Goal: Information Seeking & Learning: Learn about a topic

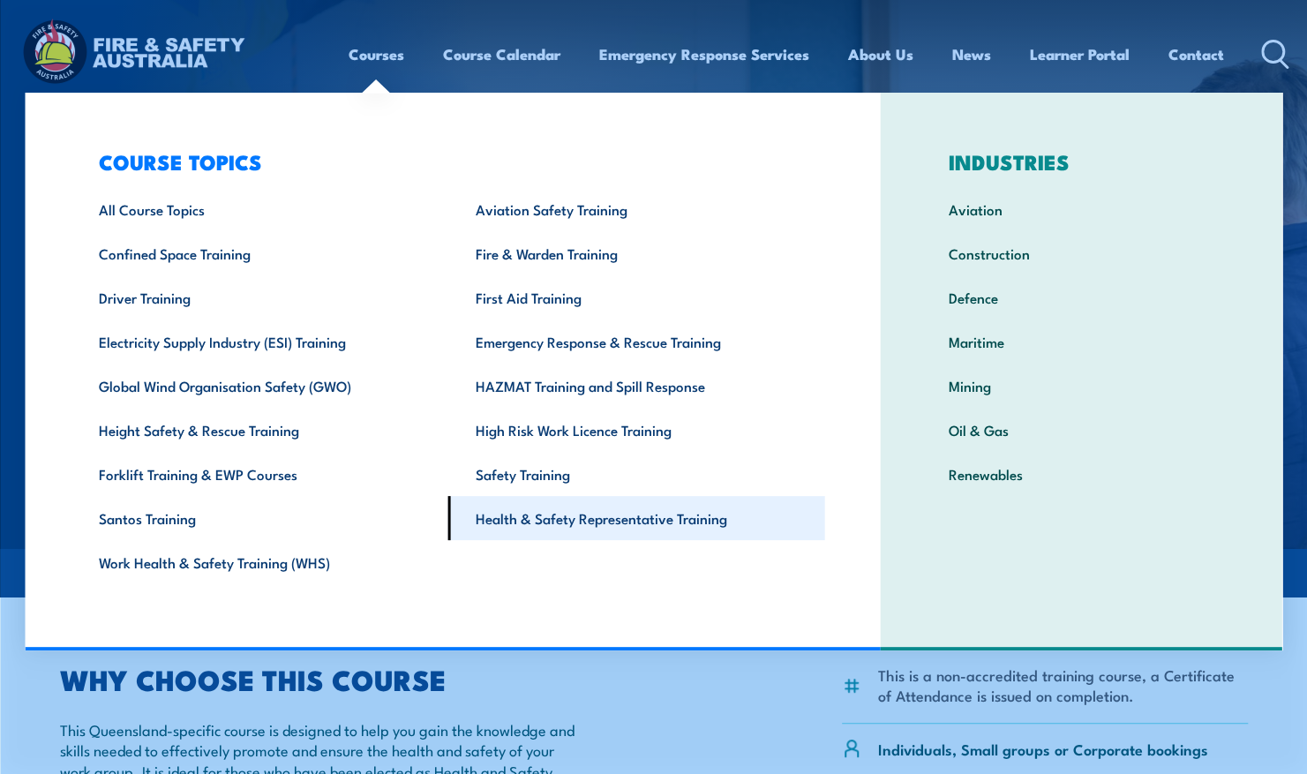
click at [674, 528] on link "Health & Safety Representative Training" at bounding box center [636, 518] width 377 height 44
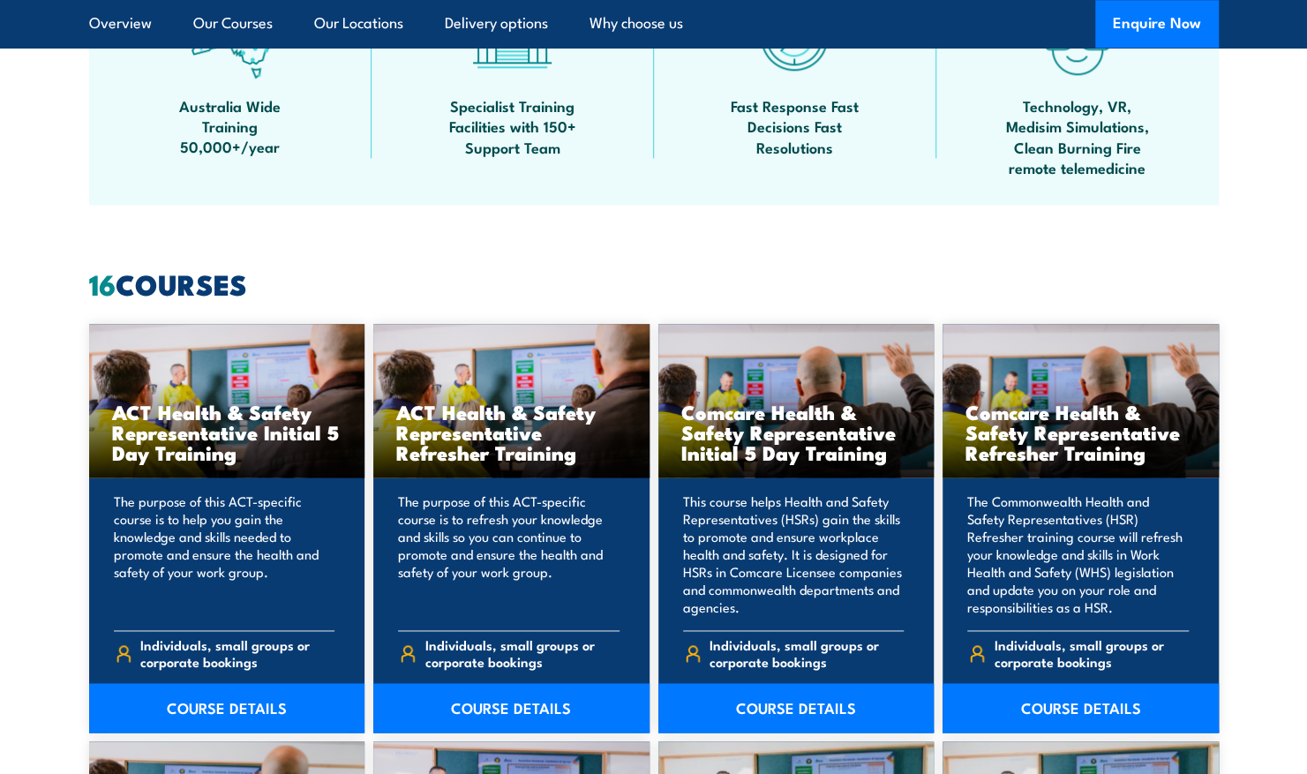
scroll to position [1178, 0]
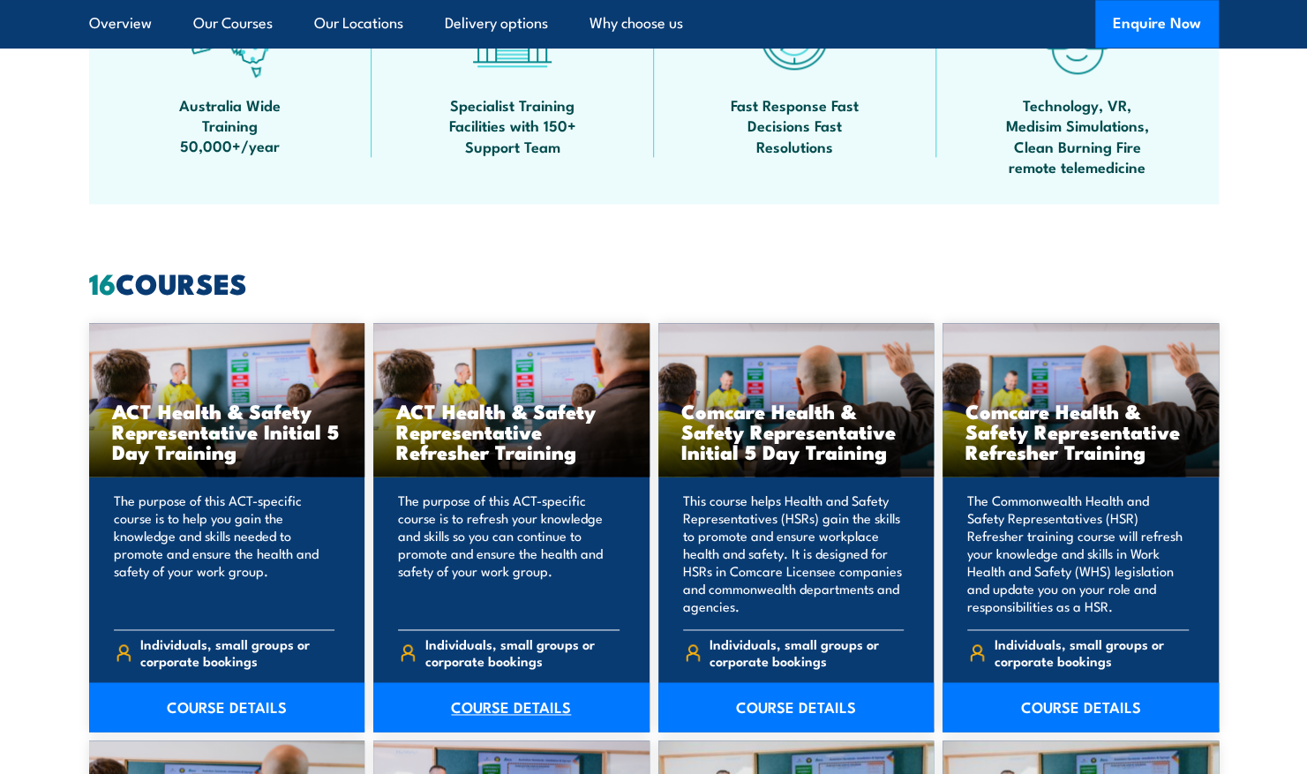
click at [501, 701] on link "COURSE DETAILS" at bounding box center [511, 706] width 276 height 49
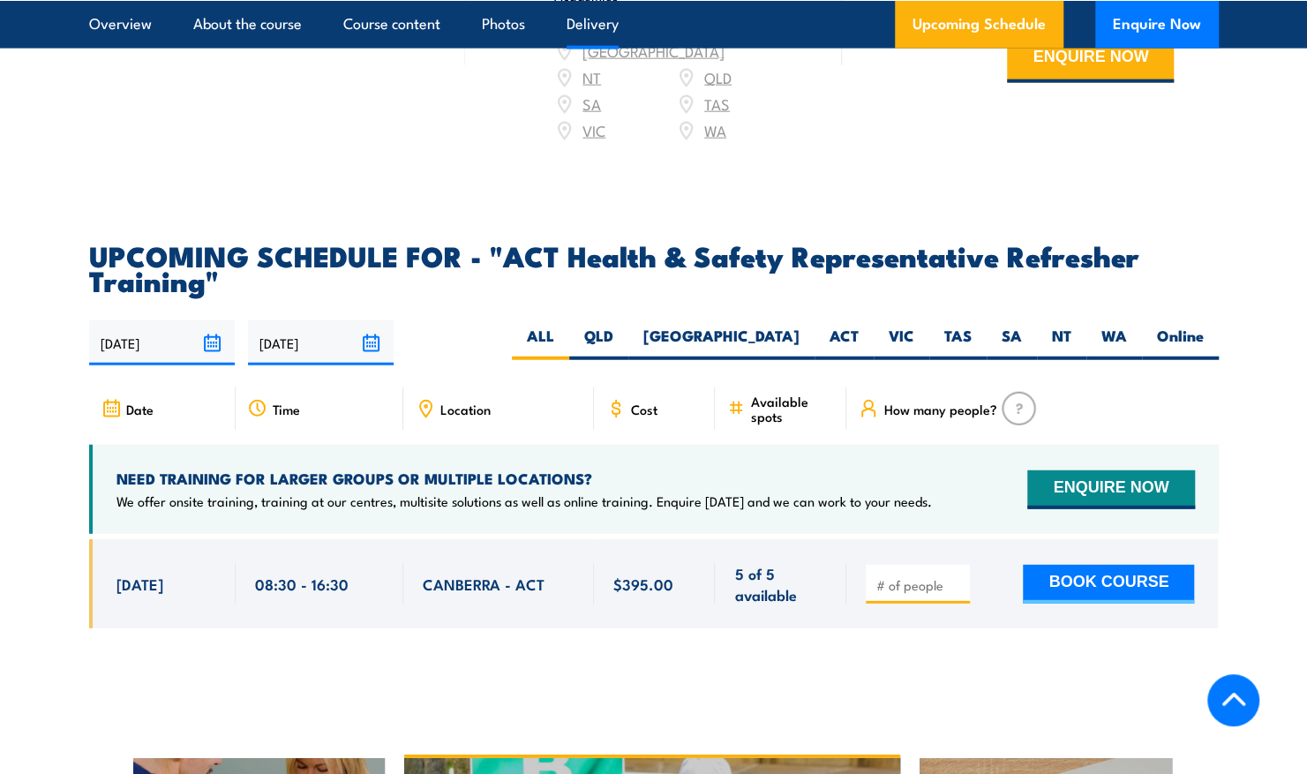
scroll to position [2557, 0]
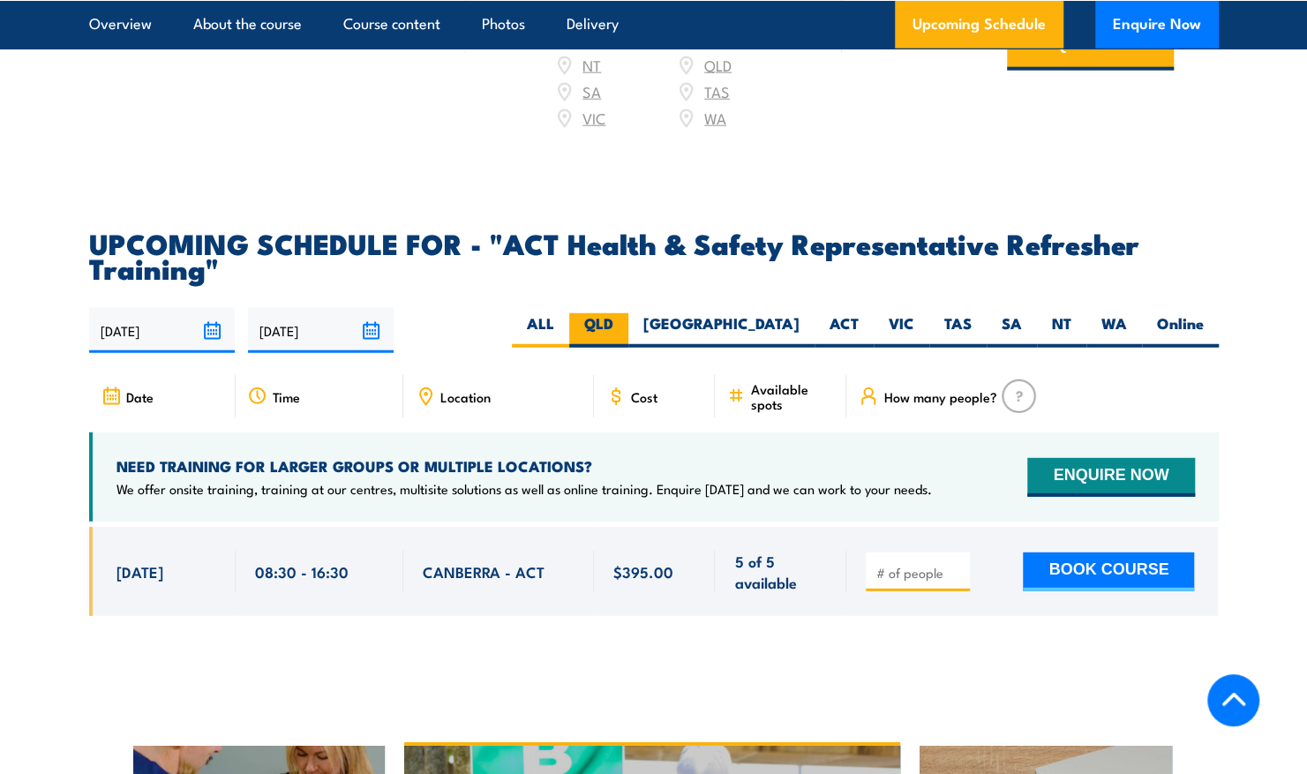
click at [628, 316] on label "QLD" at bounding box center [598, 330] width 59 height 34
click at [625, 316] on input "QLD" at bounding box center [618, 318] width 11 height 11
radio input "true"
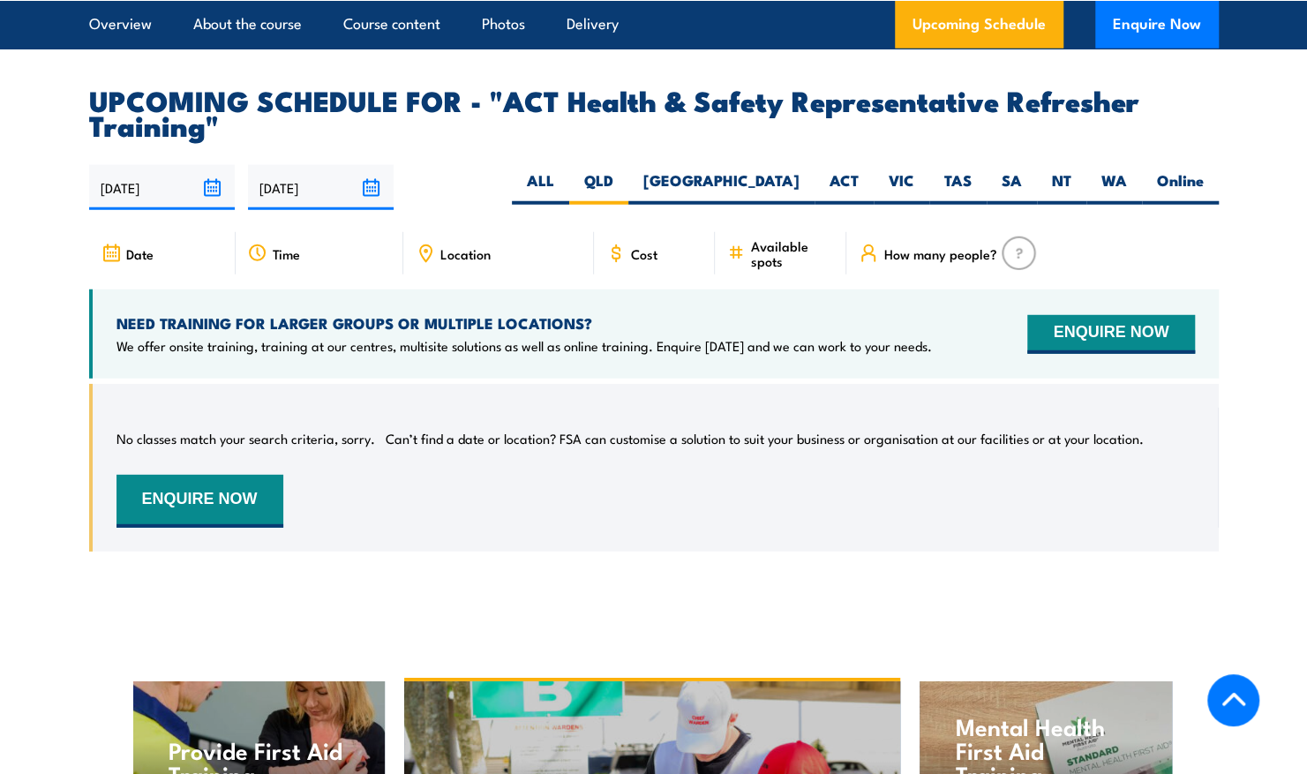
scroll to position [2696, 0]
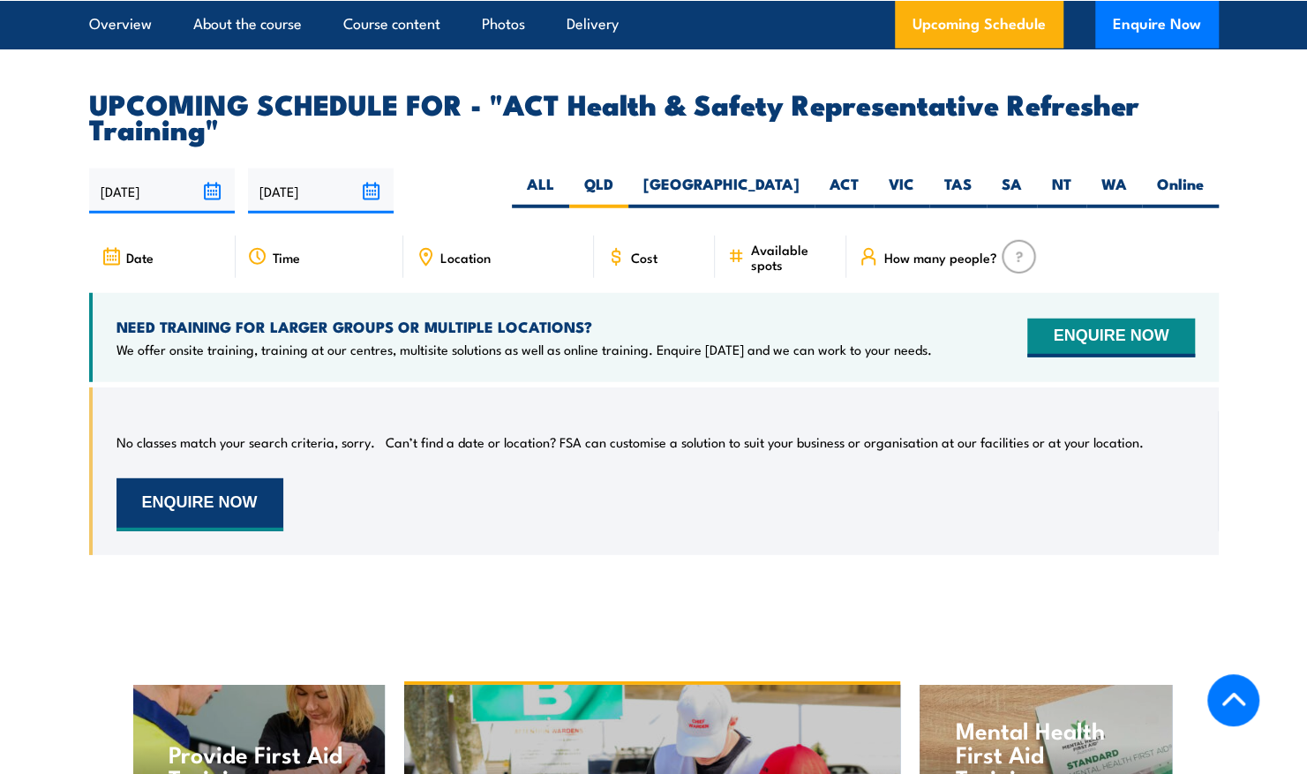
click at [234, 482] on button "ENQUIRE NOW" at bounding box center [199, 504] width 167 height 53
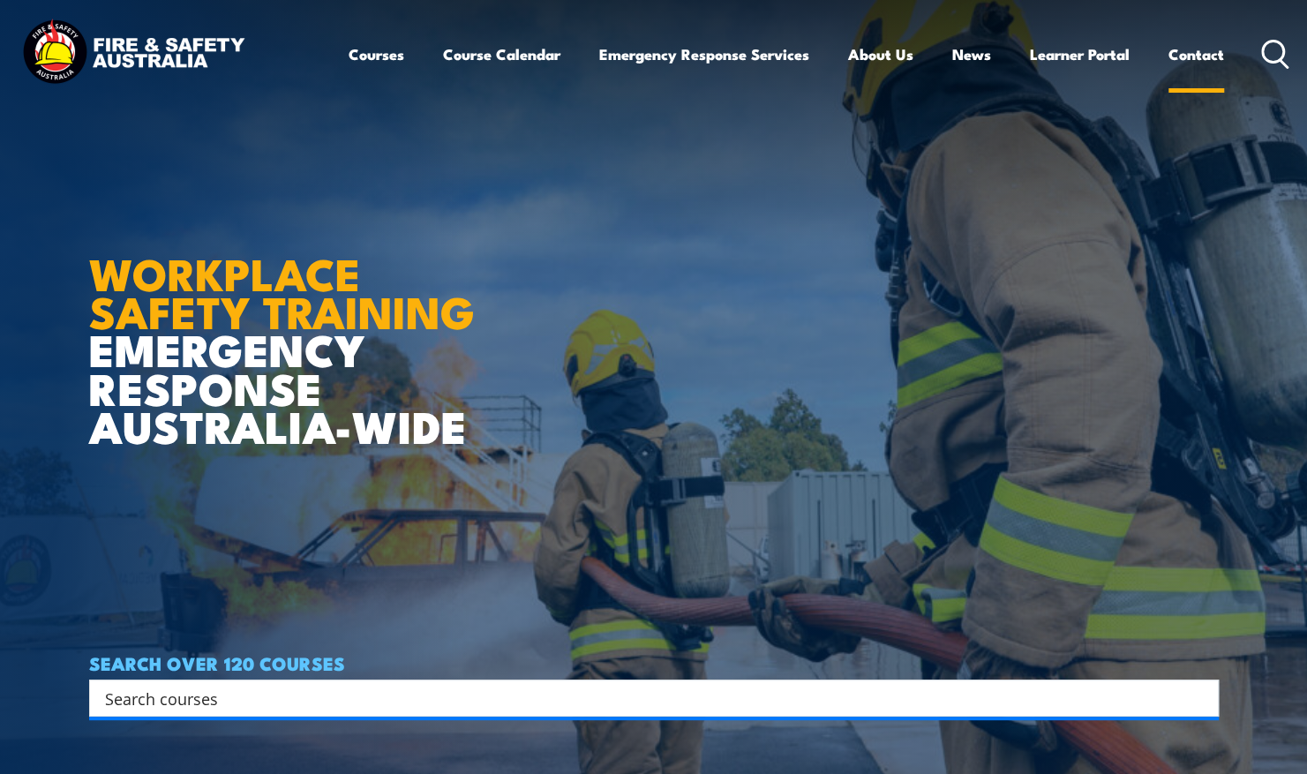
click at [1207, 49] on link "Contact" at bounding box center [1196, 54] width 56 height 47
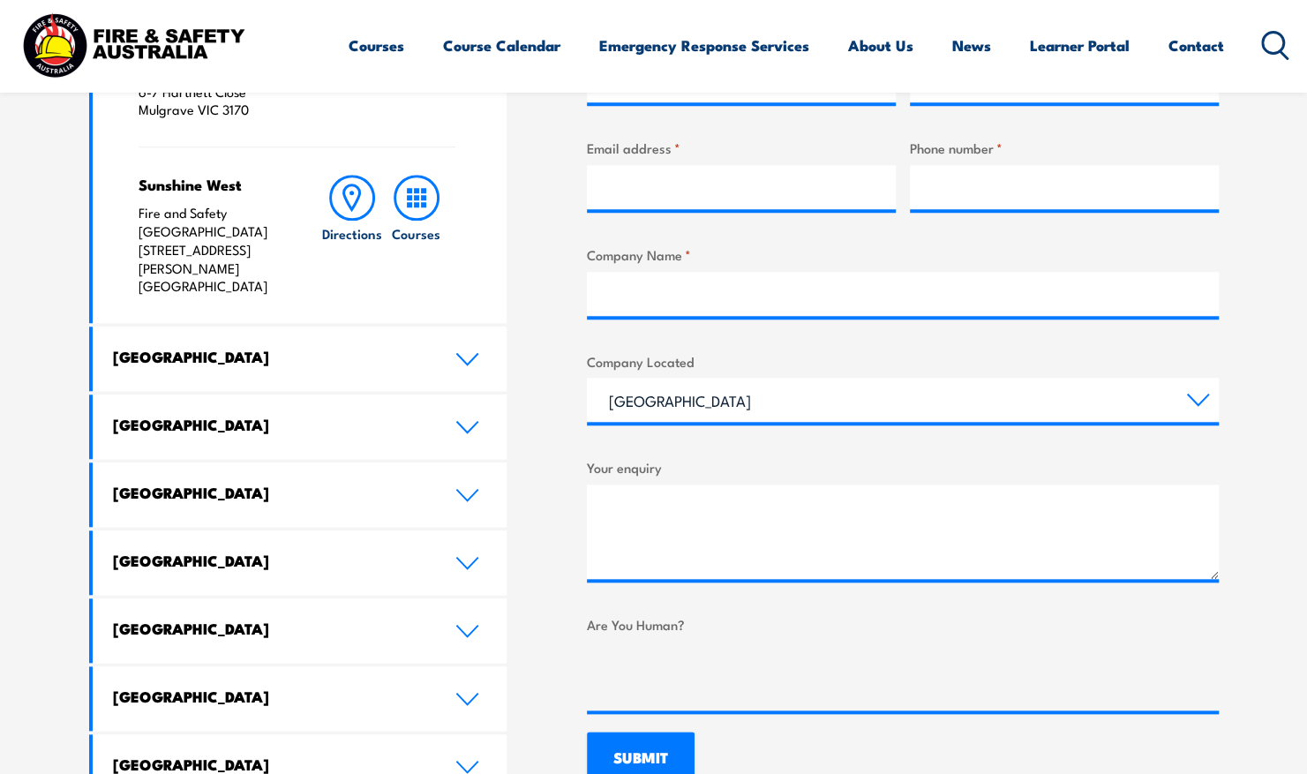
scroll to position [780, 0]
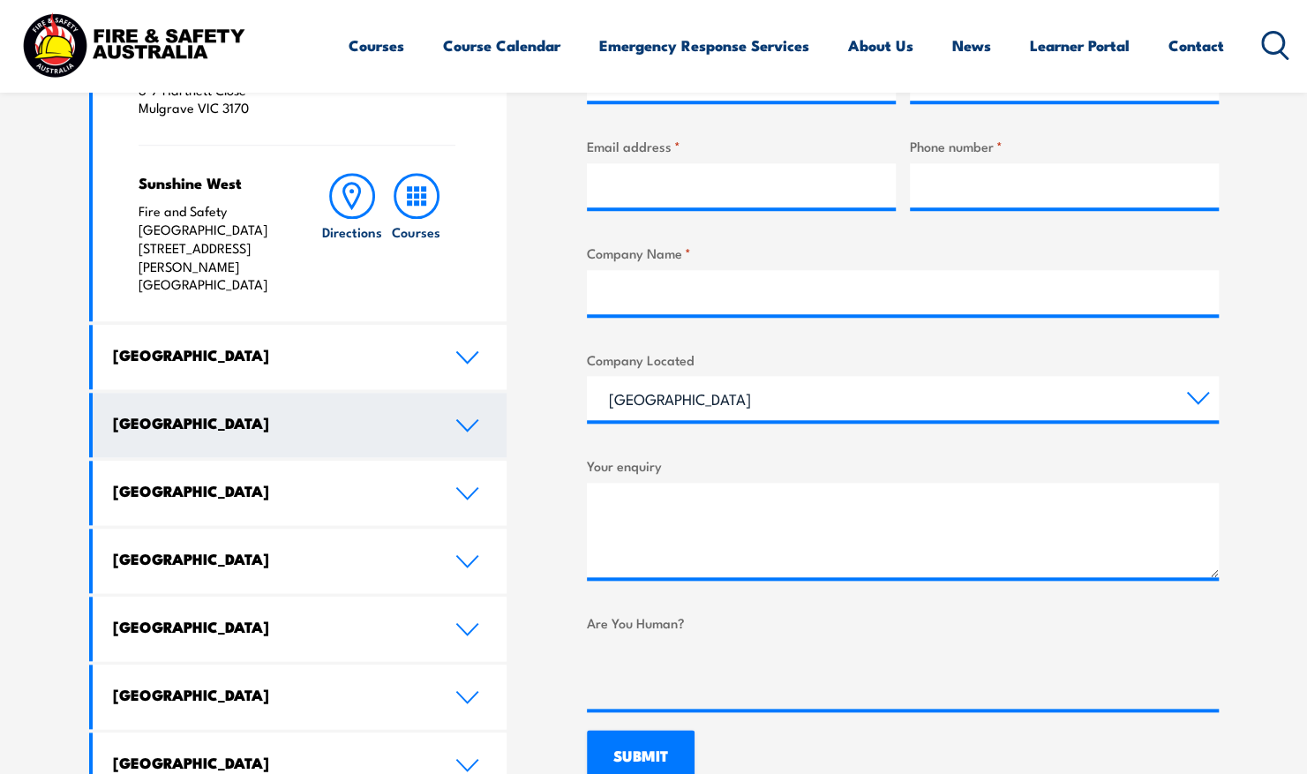
click at [466, 418] on icon at bounding box center [467, 425] width 24 height 14
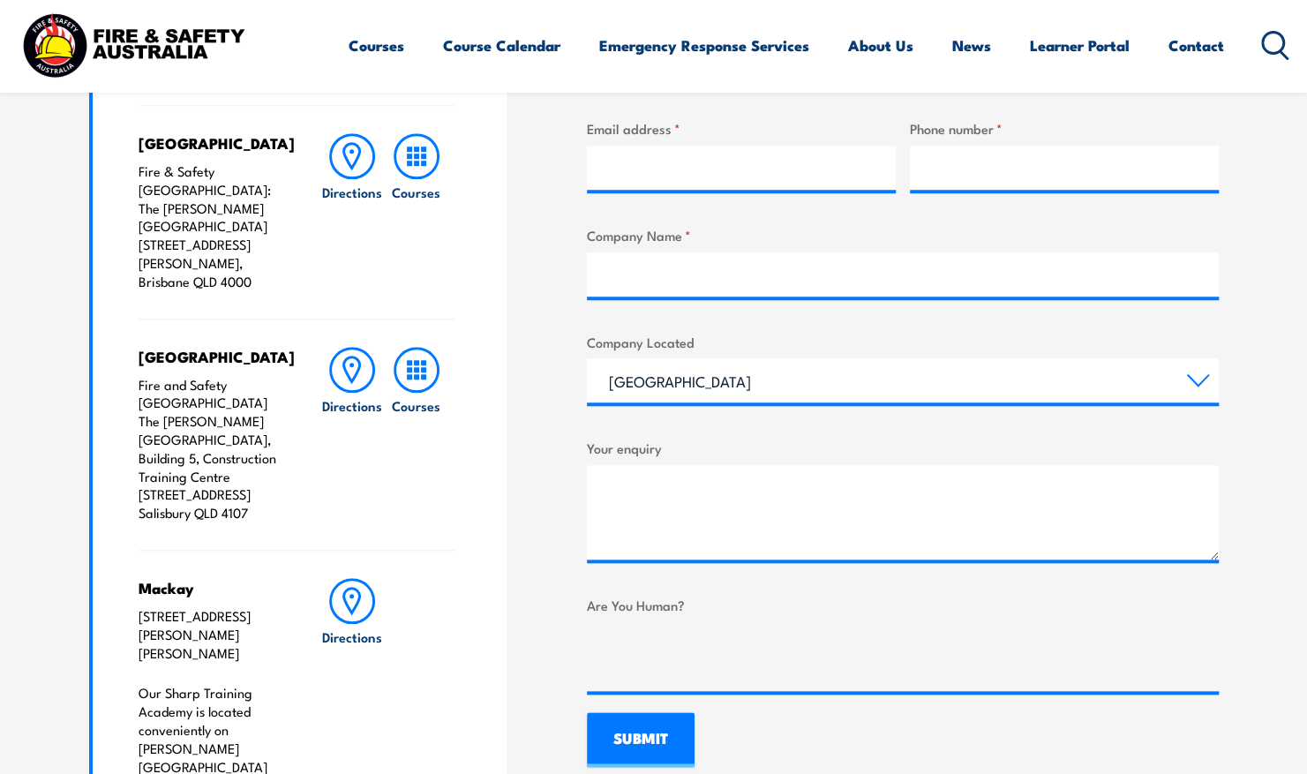
scroll to position [801, 0]
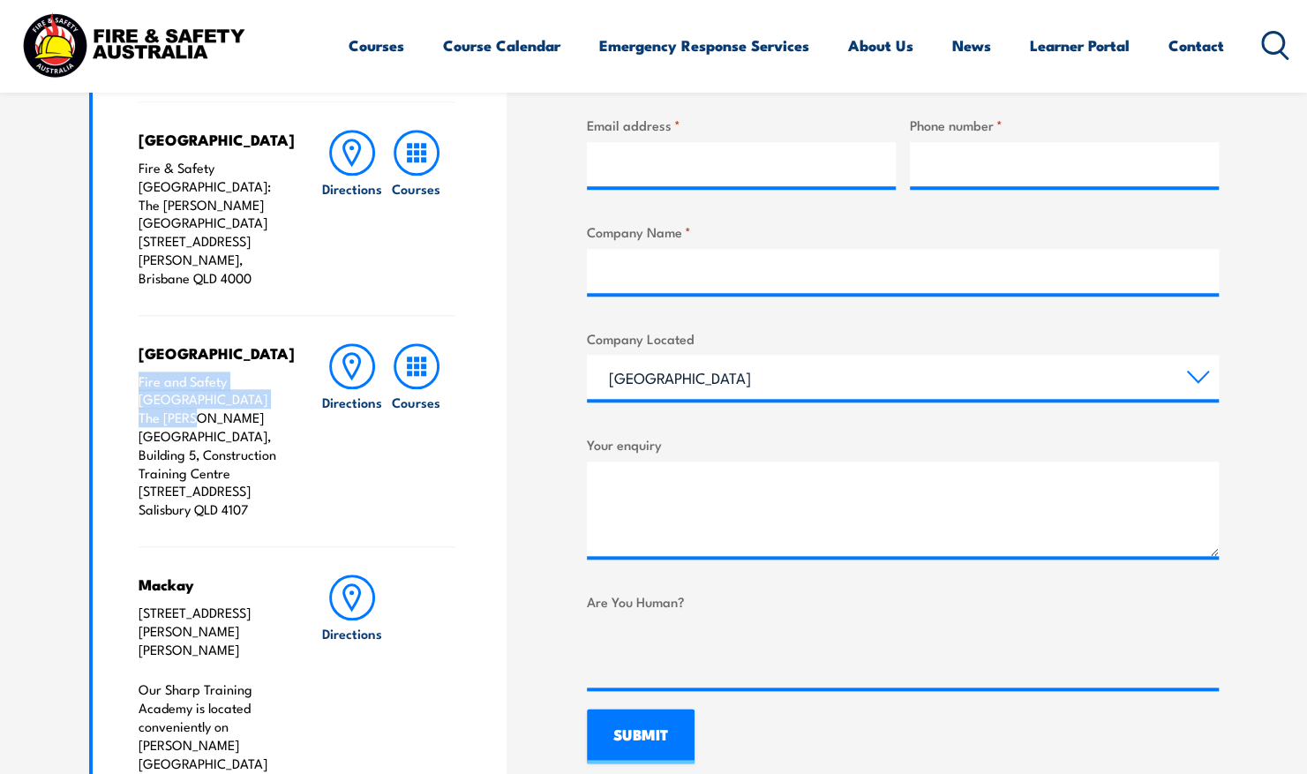
drag, startPoint x: 136, startPoint y: 341, endPoint x: 187, endPoint y: 369, distance: 58.4
click at [187, 369] on div "Brisbane City Fire & Safety Australia: The George Williams Hotel 317-325 George…" at bounding box center [300, 496] width 415 height 790
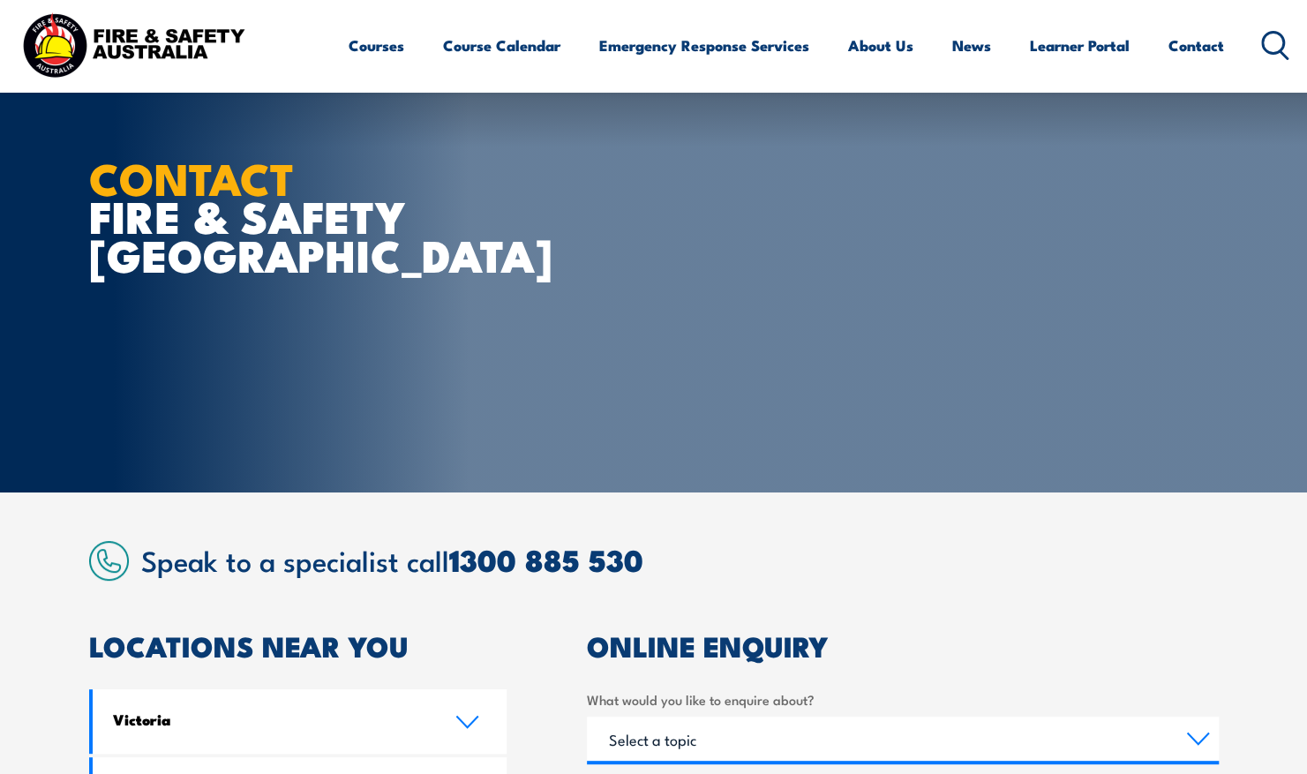
scroll to position [79, 0]
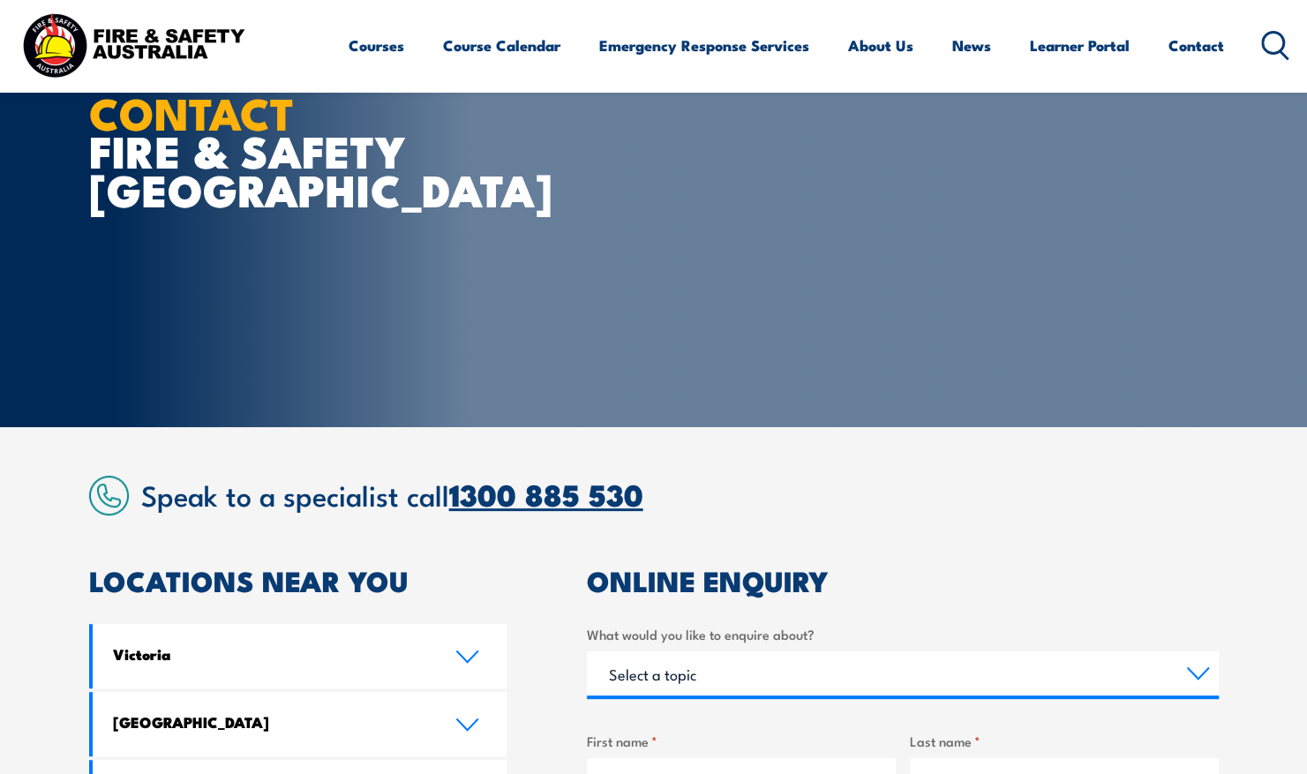
click at [637, 508] on link "1300 885 530" at bounding box center [546, 493] width 194 height 47
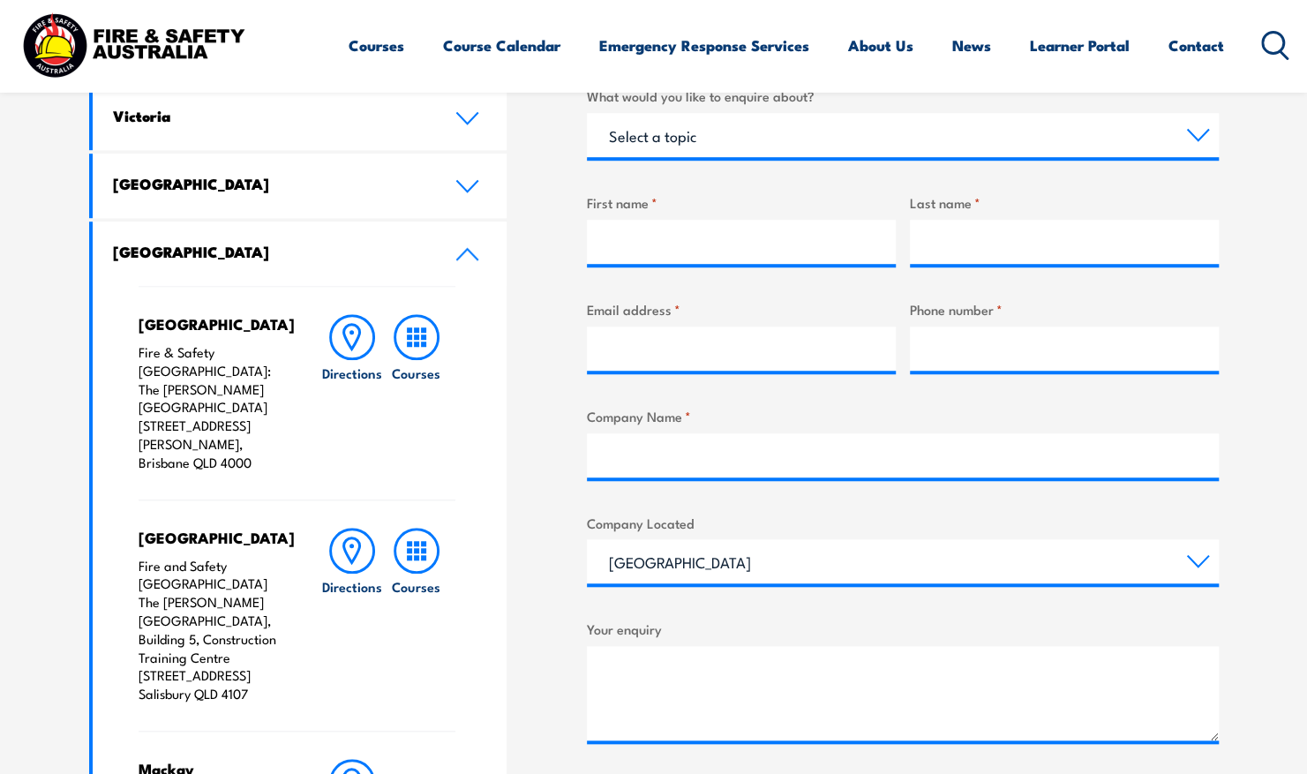
scroll to position [652, 0]
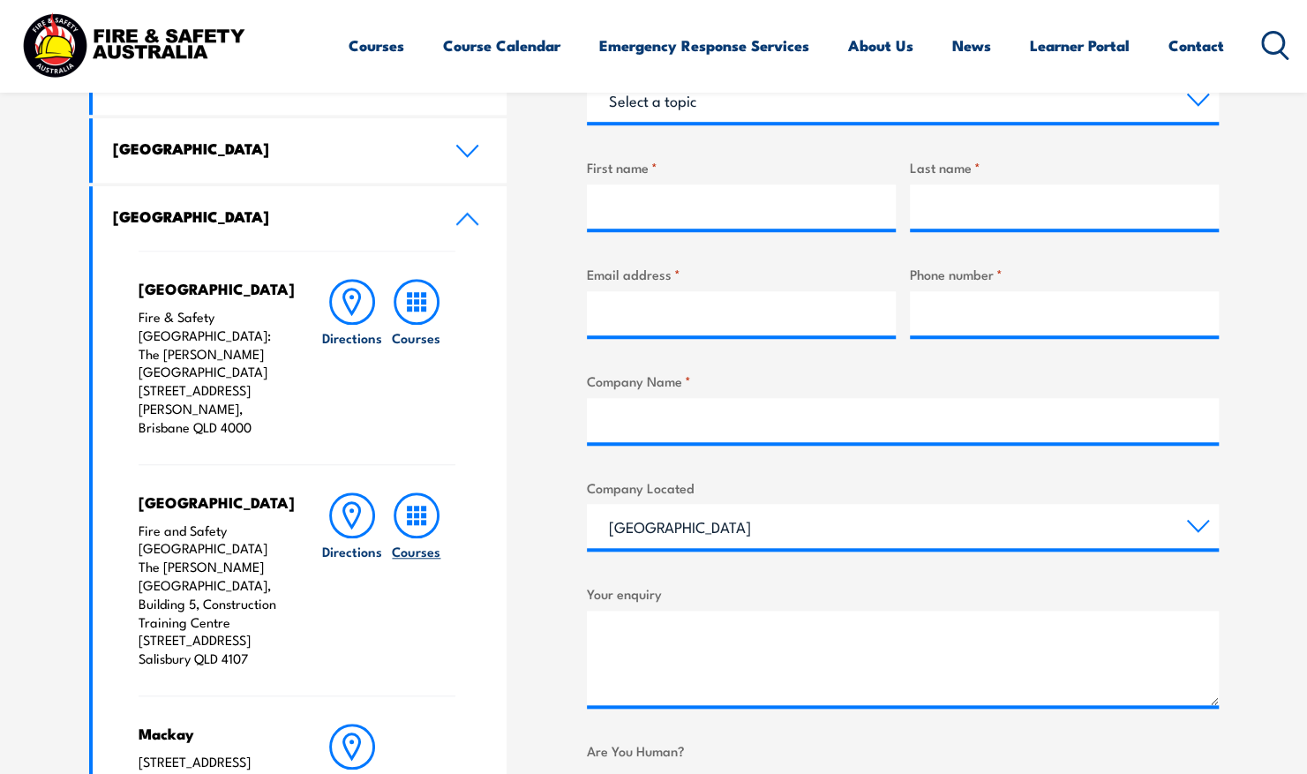
click at [422, 492] on icon at bounding box center [416, 515] width 46 height 46
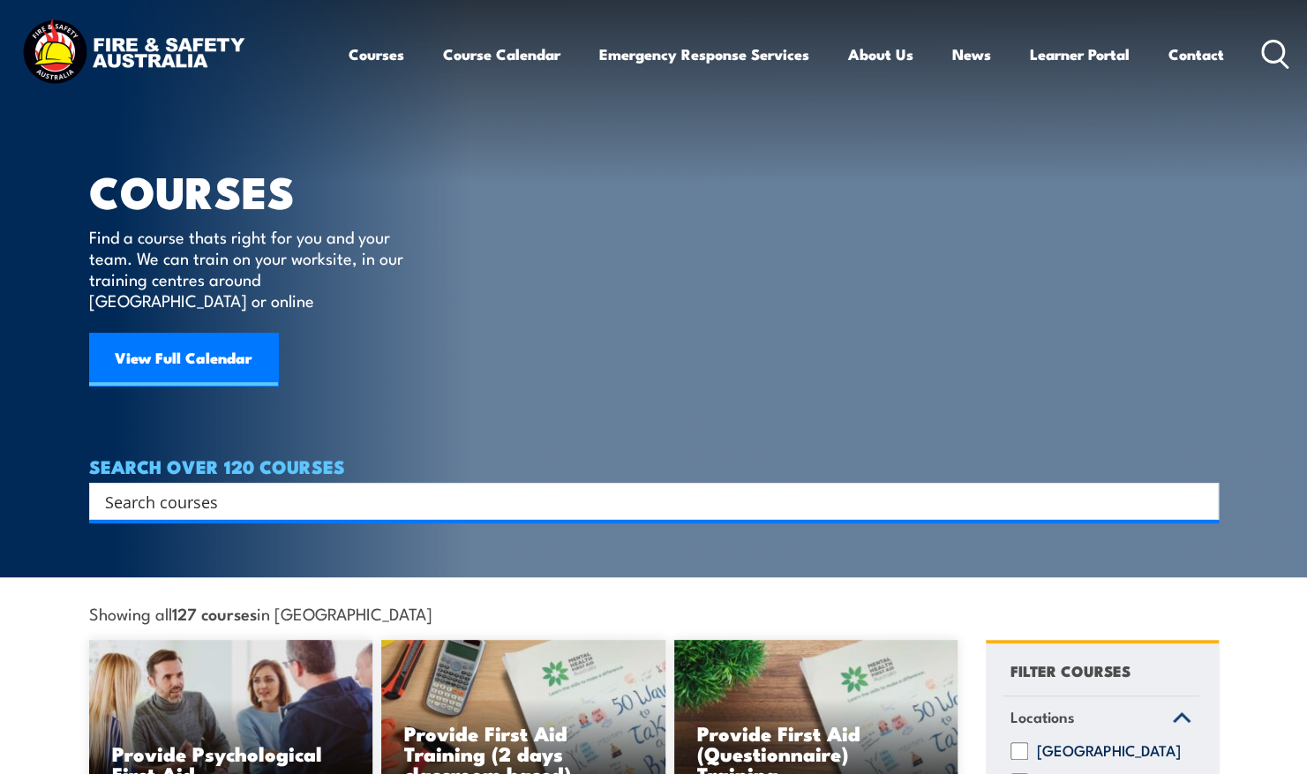
click at [215, 488] on input "Search input" at bounding box center [642, 501] width 1075 height 26
type input "health"
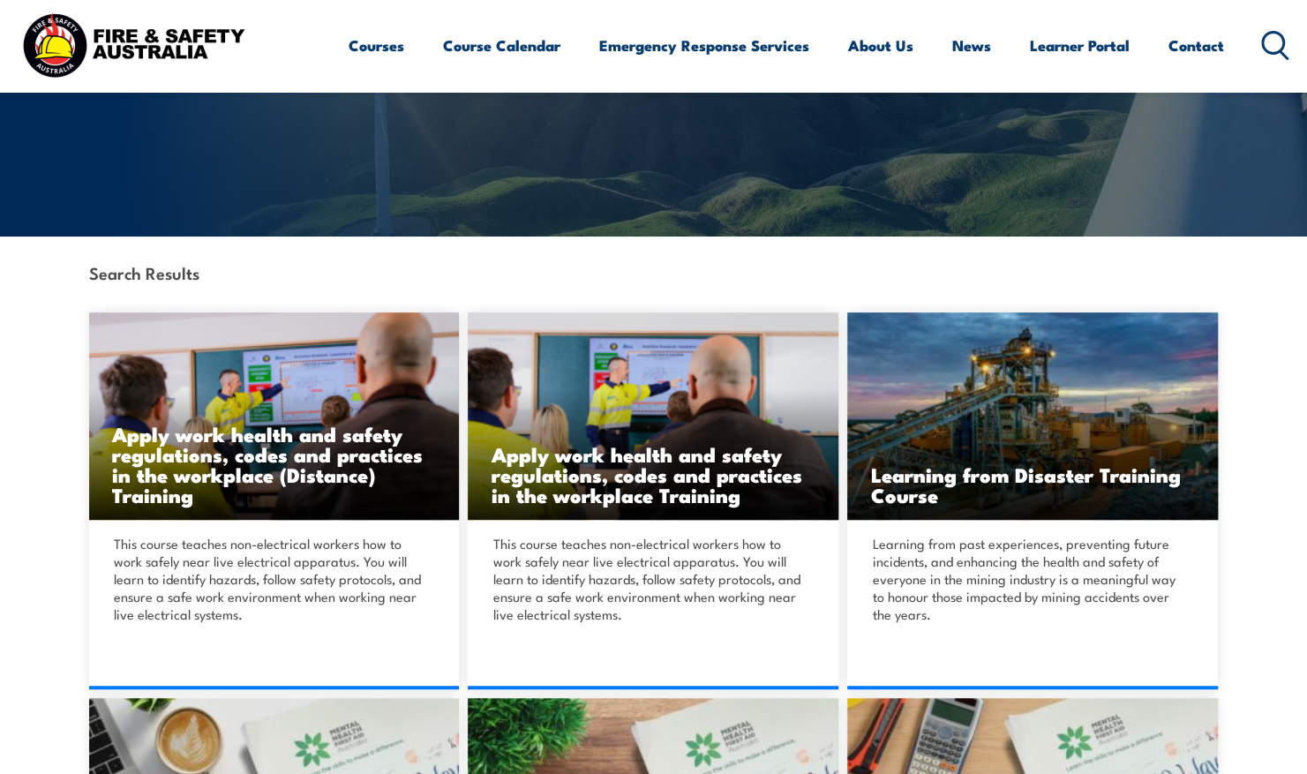
scroll to position [270, 0]
